Goal: Navigation & Orientation: Find specific page/section

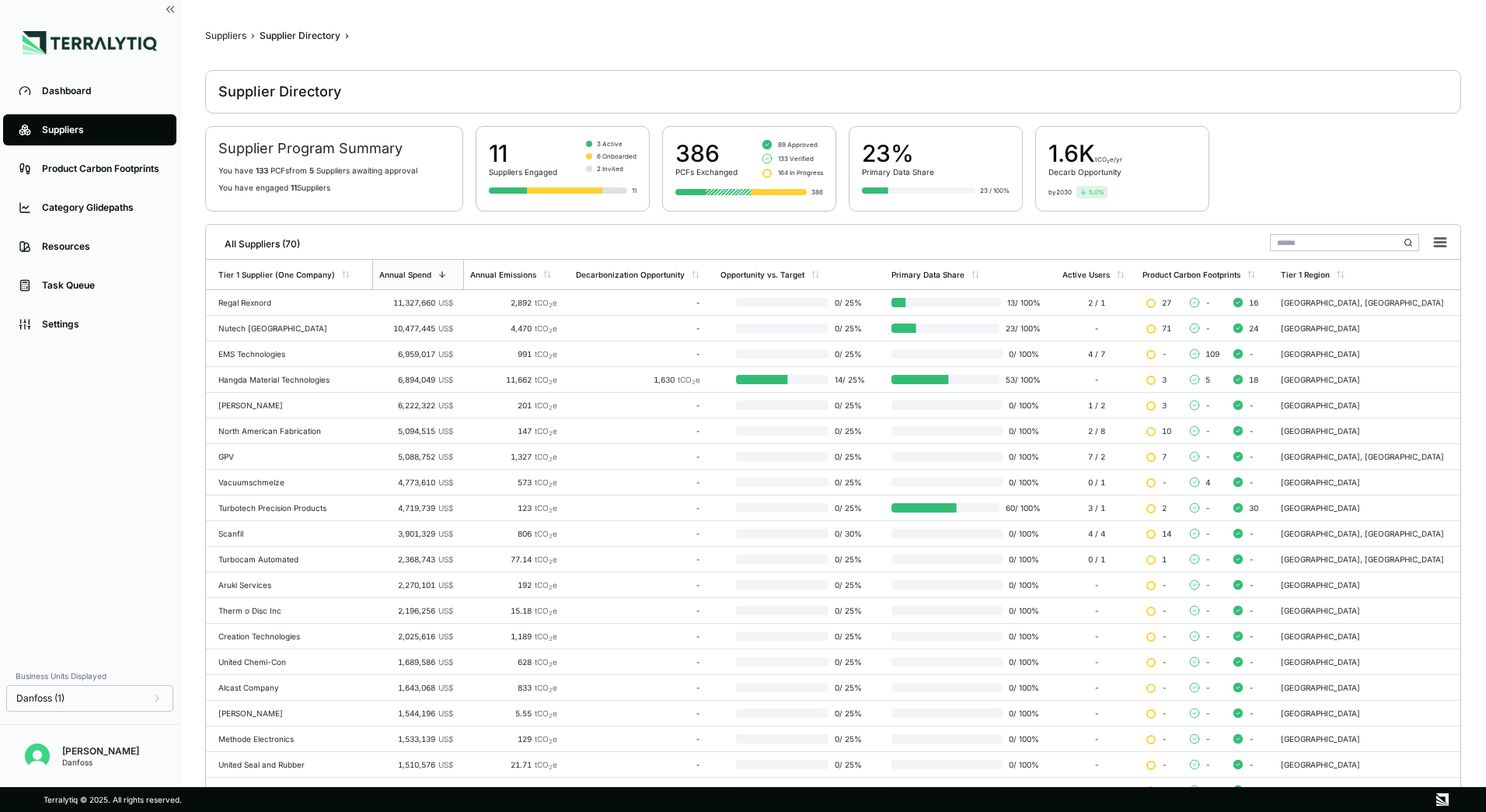
scroll to position [78, 0]
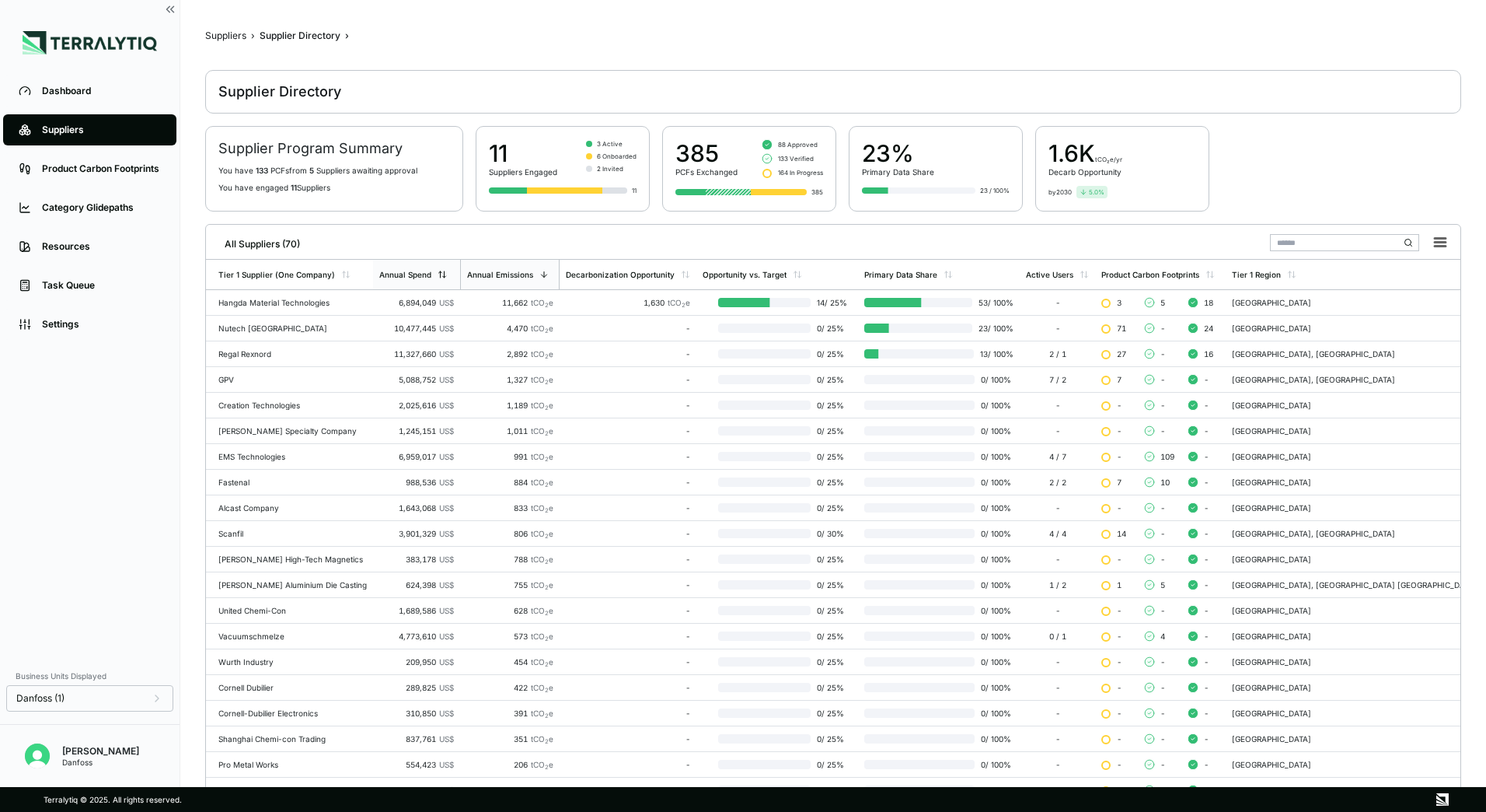
click at [447, 275] on icon at bounding box center [443, 274] width 9 height 9
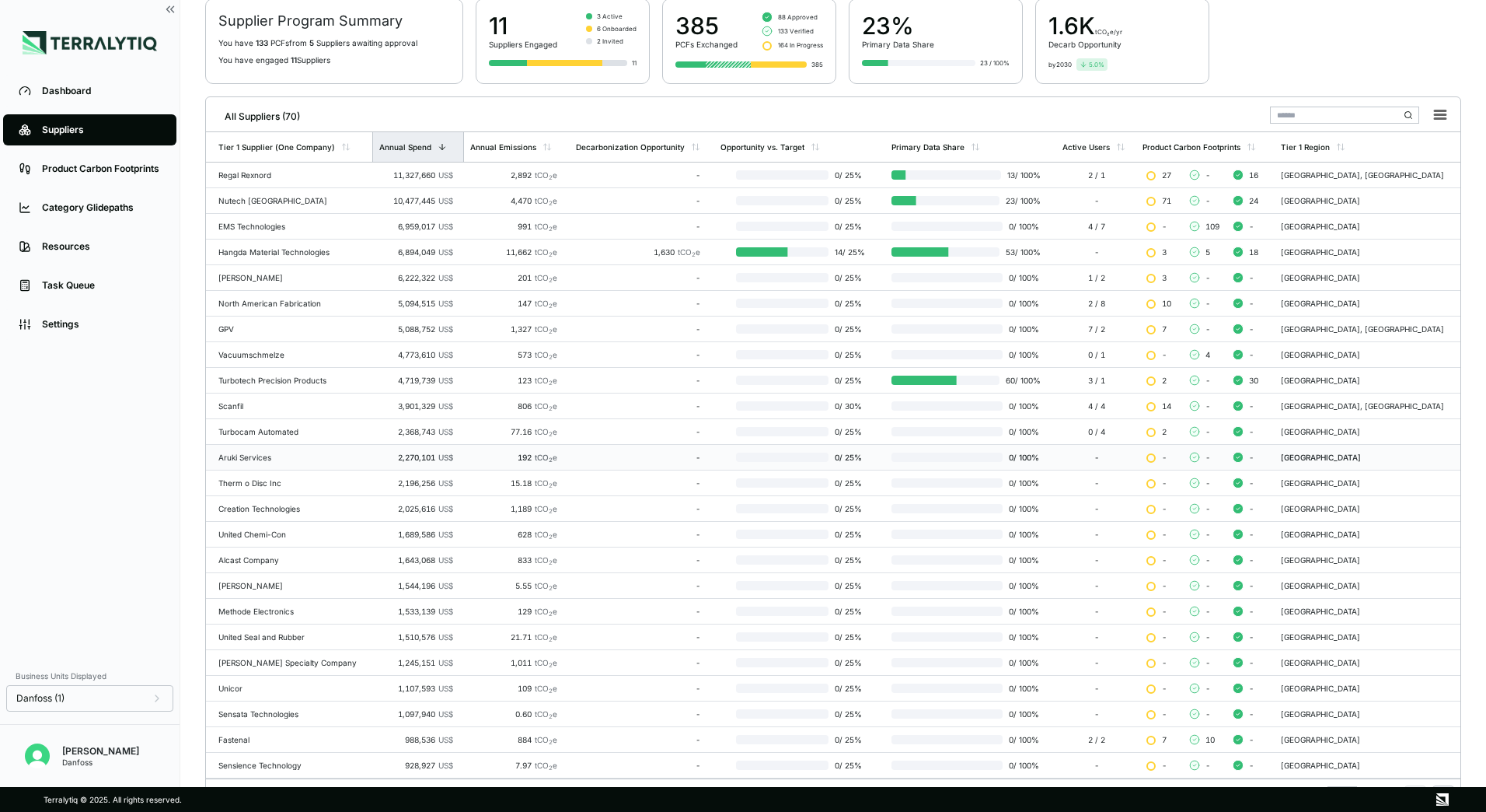
scroll to position [151, 0]
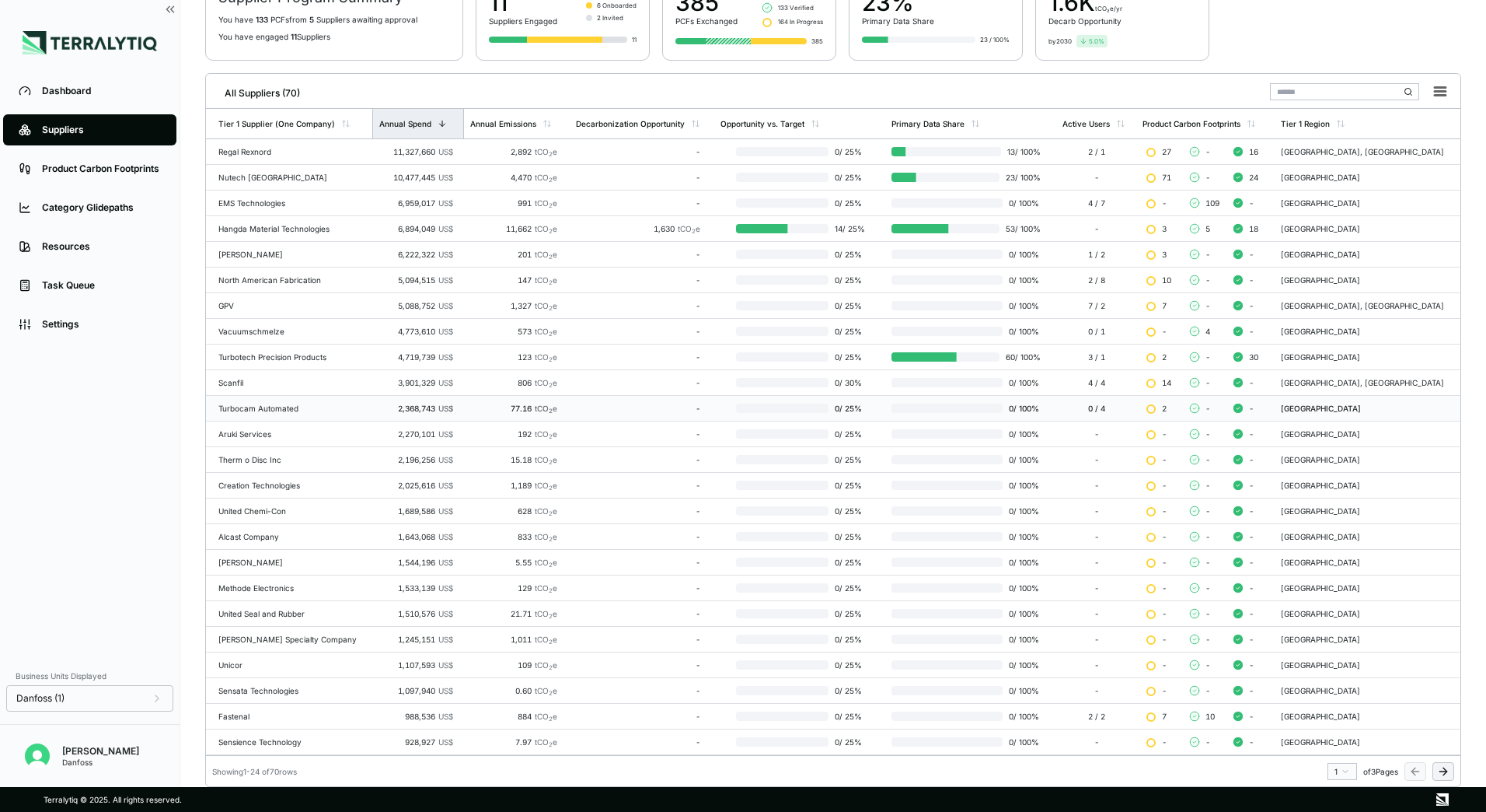
click at [319, 408] on div "Turbocam Automated" at bounding box center [293, 408] width 148 height 9
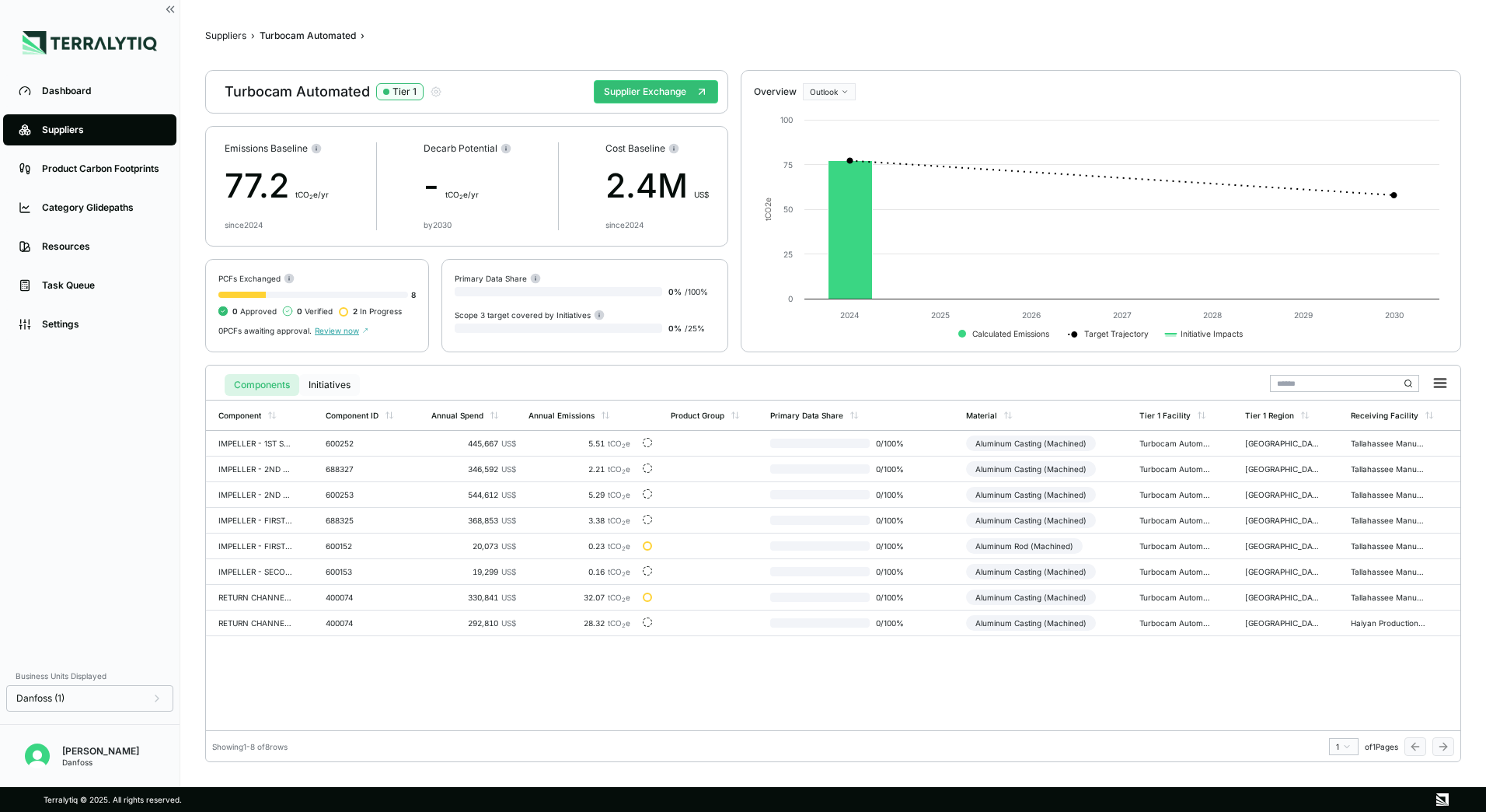
click at [335, 387] on button "Initiatives" at bounding box center [329, 385] width 60 height 22
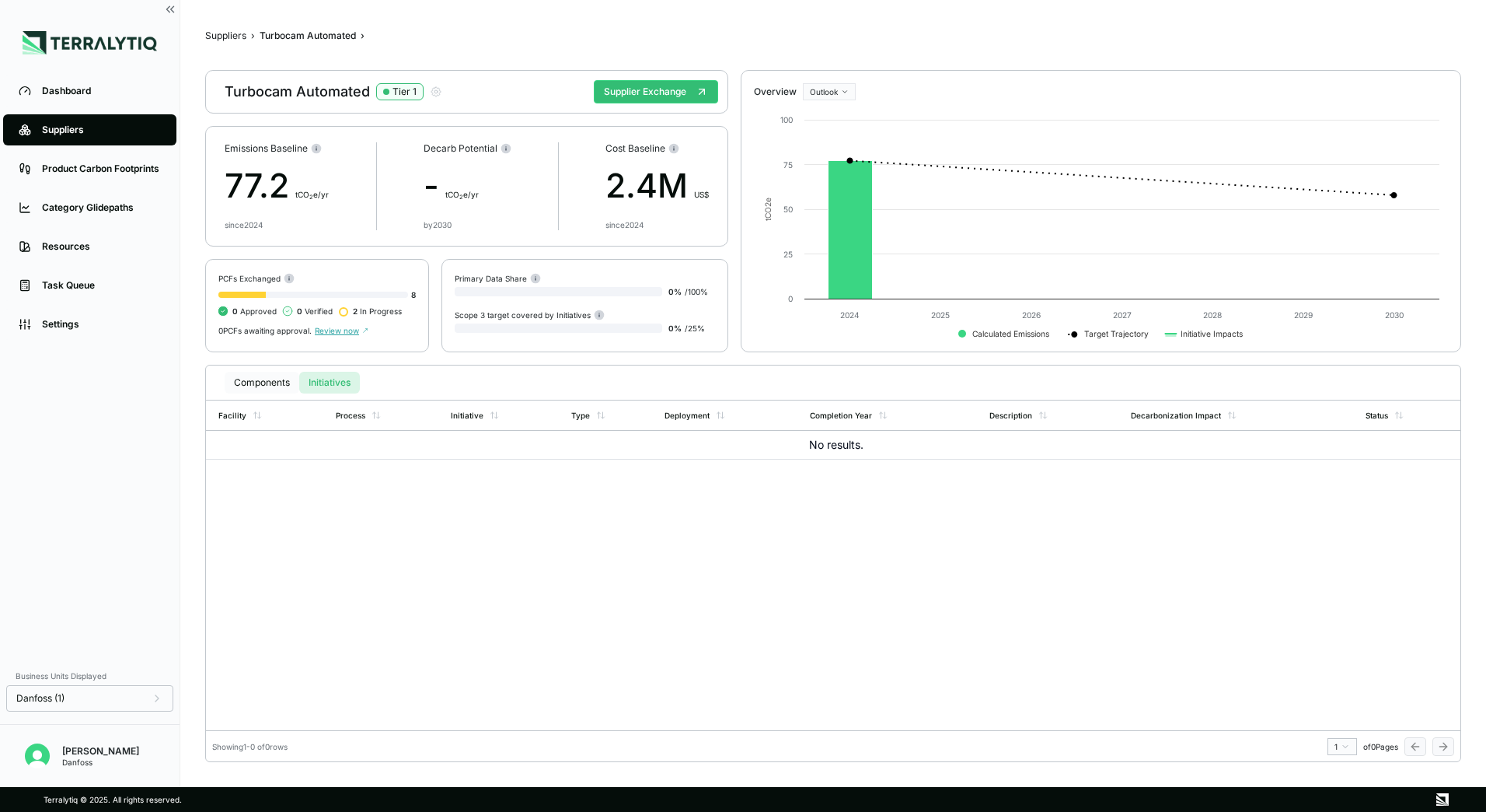
click at [283, 381] on button "Components" at bounding box center [262, 382] width 75 height 22
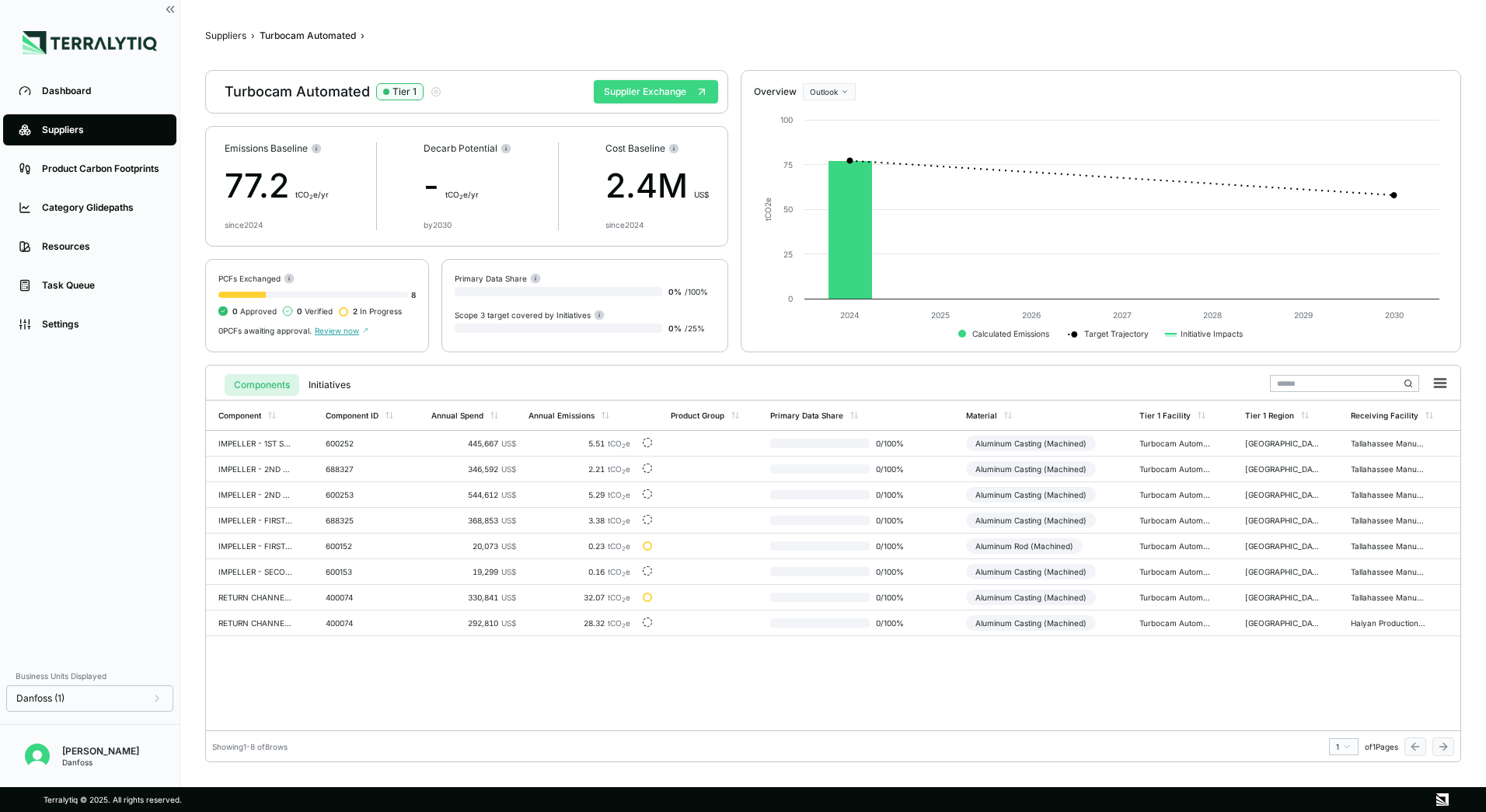
click at [602, 86] on button "Supplier Exchange" at bounding box center [657, 92] width 124 height 24
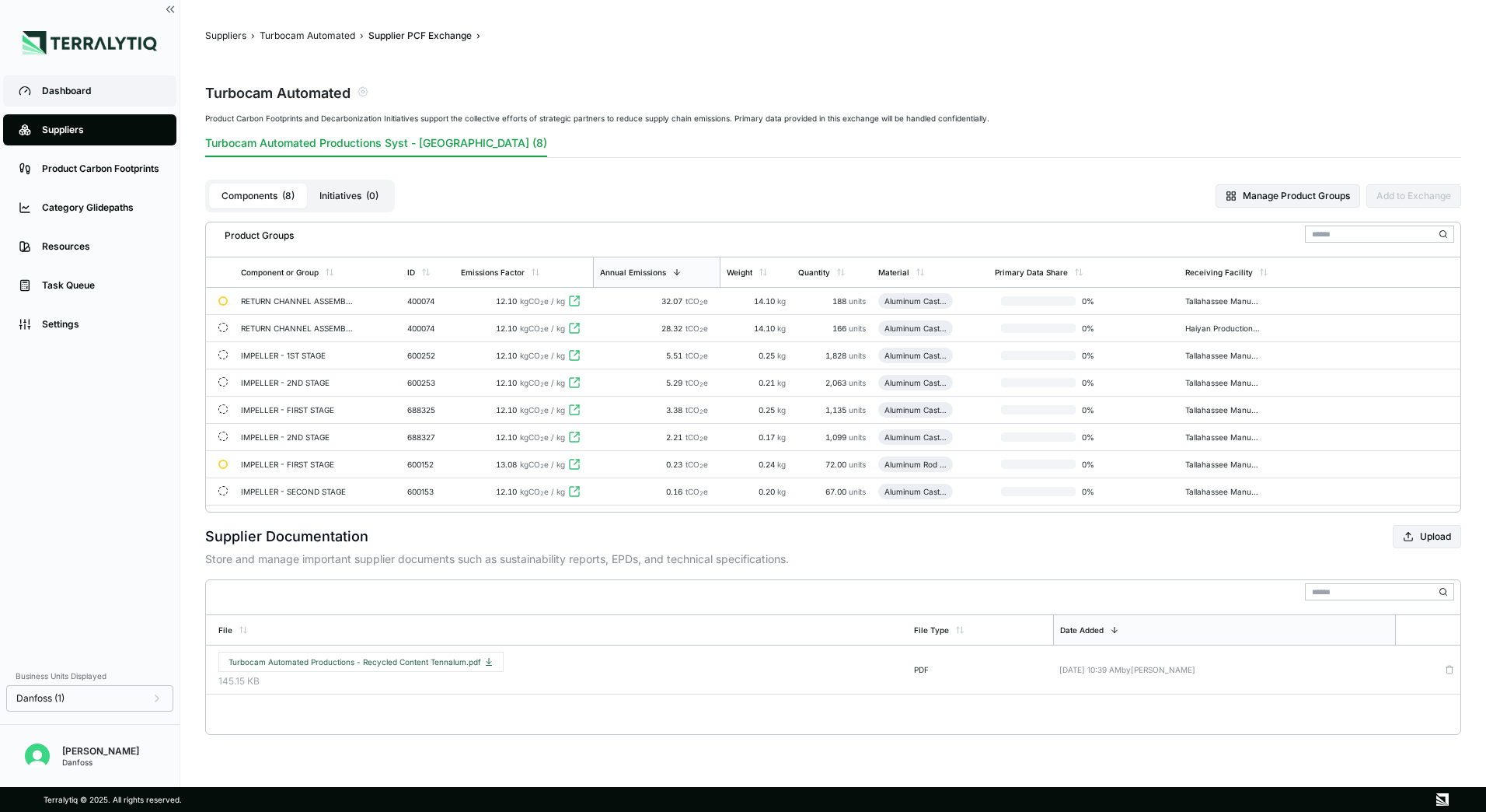
click at [59, 102] on link "Dashboard" at bounding box center [90, 91] width 174 height 31
